Goal: Information Seeking & Learning: Learn about a topic

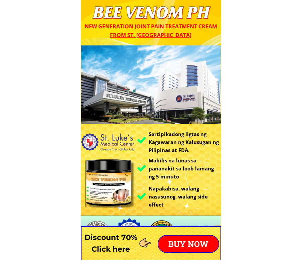
scroll to position [200, 0]
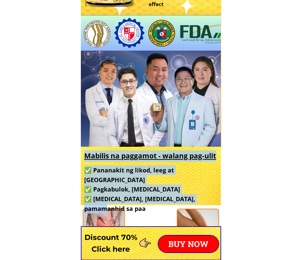
click at [108, 183] on h3 "✅ Pananakit ng likod, leeg at balikat ✅ Pagkabulok, [MEDICAL_DATA] ✅ [MEDICAL_D…" at bounding box center [149, 189] width 131 height 48
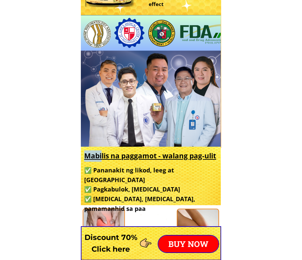
drag, startPoint x: 215, startPoint y: 190, endPoint x: 101, endPoint y: 160, distance: 118.7
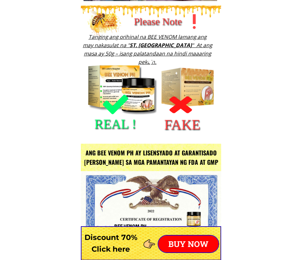
scroll to position [868, 0]
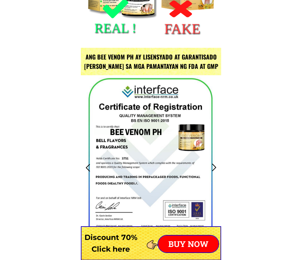
click at [86, 56] on h3 "Ang BEE VENOM PH ay lisensyado at garantisado [PERSON_NAME] sa mga pamantayan n…" at bounding box center [151, 61] width 138 height 19
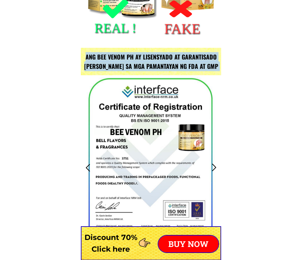
drag, startPoint x: 86, startPoint y: 56, endPoint x: 203, endPoint y: 66, distance: 117.6
click at [203, 66] on h3 "Ang BEE VENOM PH ay lisensyado at garantisado [PERSON_NAME] sa mga pamantayan n…" at bounding box center [151, 61] width 138 height 19
copy h3 "Ang BEE VENOM PH ay lisensyado at garantisado [PERSON_NAME] sa mga pamantayan n…"
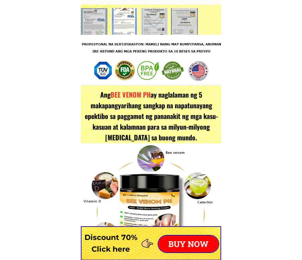
scroll to position [1135, 0]
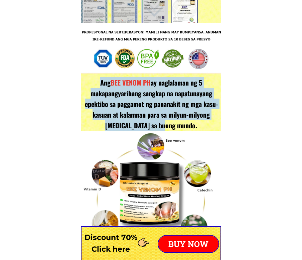
drag, startPoint x: 176, startPoint y: 125, endPoint x: 89, endPoint y: 82, distance: 96.5
click at [89, 82] on h3 "Ang BEE VENOM PH ay naglalaman ng 5 makapangyarihang sangkap na napatunayang ep…" at bounding box center [151, 103] width 137 height 53
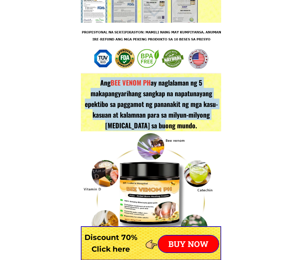
copy h3 "Ang BEE VENOM PH ay naglalaman ng 5 makapangyarihang sangkap na napatunayang ep…"
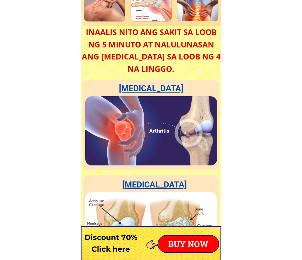
scroll to position [1703, 0]
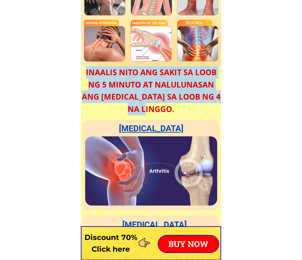
drag, startPoint x: 165, startPoint y: 111, endPoint x: 83, endPoint y: 73, distance: 89.8
click at [83, 73] on h3 "INAALIS NITO ANG SAKIT SA LOOB NG 5 MINUTO AT NALULUNASAN ANG [MEDICAL_DATA] SA…" at bounding box center [151, 90] width 141 height 49
copy h3 "INAALIS NITO ANG SAKIT SA LOOB NG 5 MINUTO AT NALULUNASAN ANG [MEDICAL_DATA] SA…"
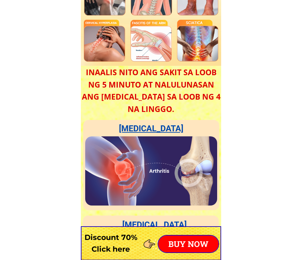
drag, startPoint x: 174, startPoint y: 129, endPoint x: 130, endPoint y: 128, distance: 44.1
click at [130, 128] on h2 "[MEDICAL_DATA]" at bounding box center [151, 128] width 67 height 13
copy h2 "[MEDICAL_DATA]"
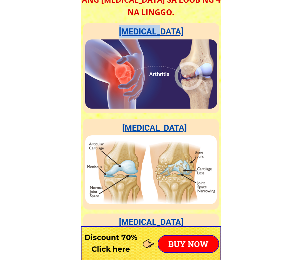
scroll to position [1803, 0]
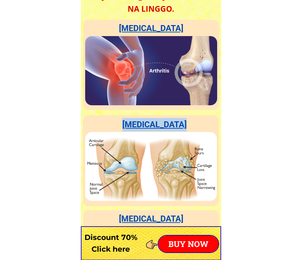
drag, startPoint x: 189, startPoint y: 124, endPoint x: 120, endPoint y: 125, distance: 68.5
click at [120, 125] on h2 "[MEDICAL_DATA]" at bounding box center [155, 124] width 76 height 13
copy h2 "[MEDICAL_DATA]"
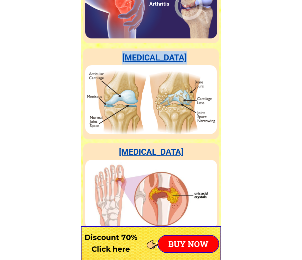
scroll to position [1836, 0]
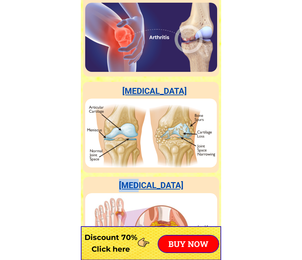
drag, startPoint x: 164, startPoint y: 181, endPoint x: 140, endPoint y: 185, distance: 24.0
click at [140, 185] on h2 "[MEDICAL_DATA]" at bounding box center [151, 185] width 67 height 13
copy h2 "[MEDICAL_DATA]"
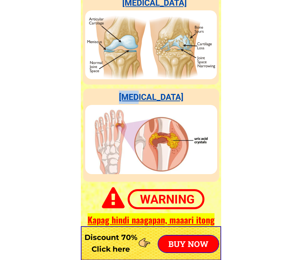
scroll to position [1937, 0]
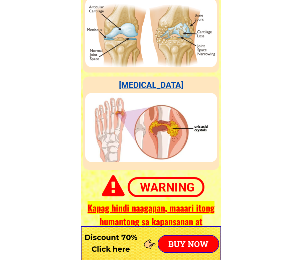
click at [152, 139] on div at bounding box center [151, 127] width 132 height 69
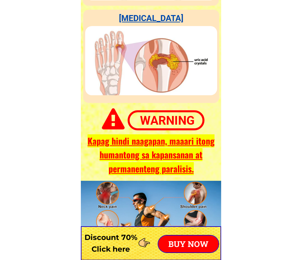
scroll to position [2037, 0]
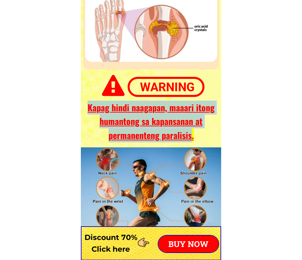
drag, startPoint x: 191, startPoint y: 137, endPoint x: 89, endPoint y: 113, distance: 105.0
click at [89, 113] on span "Kapag hindi naagapan, maaari itong humantong sa kapansanan at permanenteng para…" at bounding box center [150, 121] width 127 height 41
copy span "Kapag hindi naagapan, maaari itong humantong sa kapansanan at permanenteng para…"
click at [142, 111] on span "Kapag hindi naagapan, maaari itong humantong sa kapansanan at permanenteng para…" at bounding box center [150, 121] width 127 height 41
